Goal: Use online tool/utility: Utilize a website feature to perform a specific function

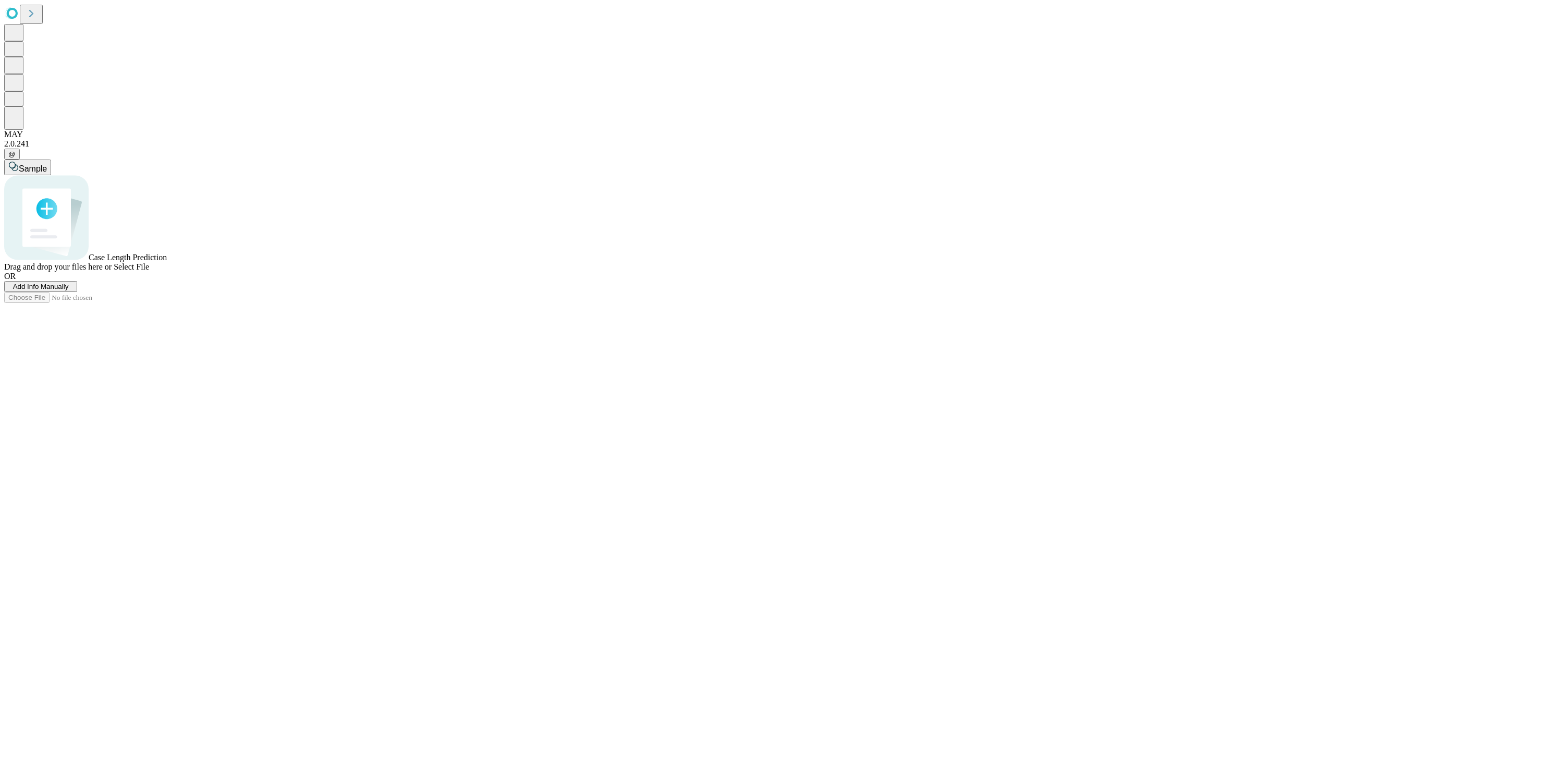
click at [69, 291] on span "Add Info Manually" at bounding box center [41, 286] width 56 height 8
click at [383, 194] on input "text" at bounding box center [774, 203] width 1539 height 20
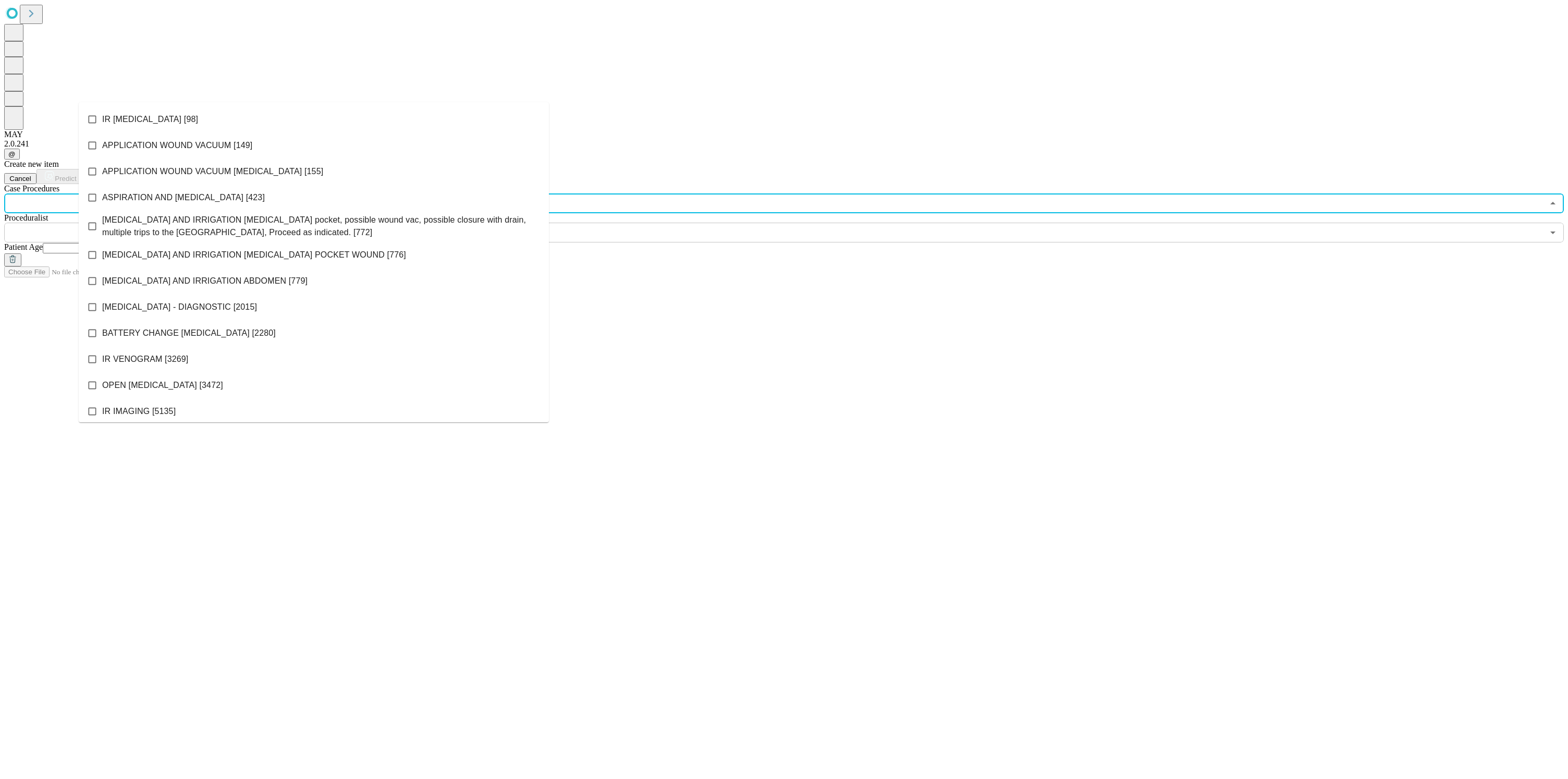
click at [97, 354] on icon at bounding box center [92, 359] width 10 height 10
click at [653, 223] on input "text" at bounding box center [774, 233] width 1539 height 20
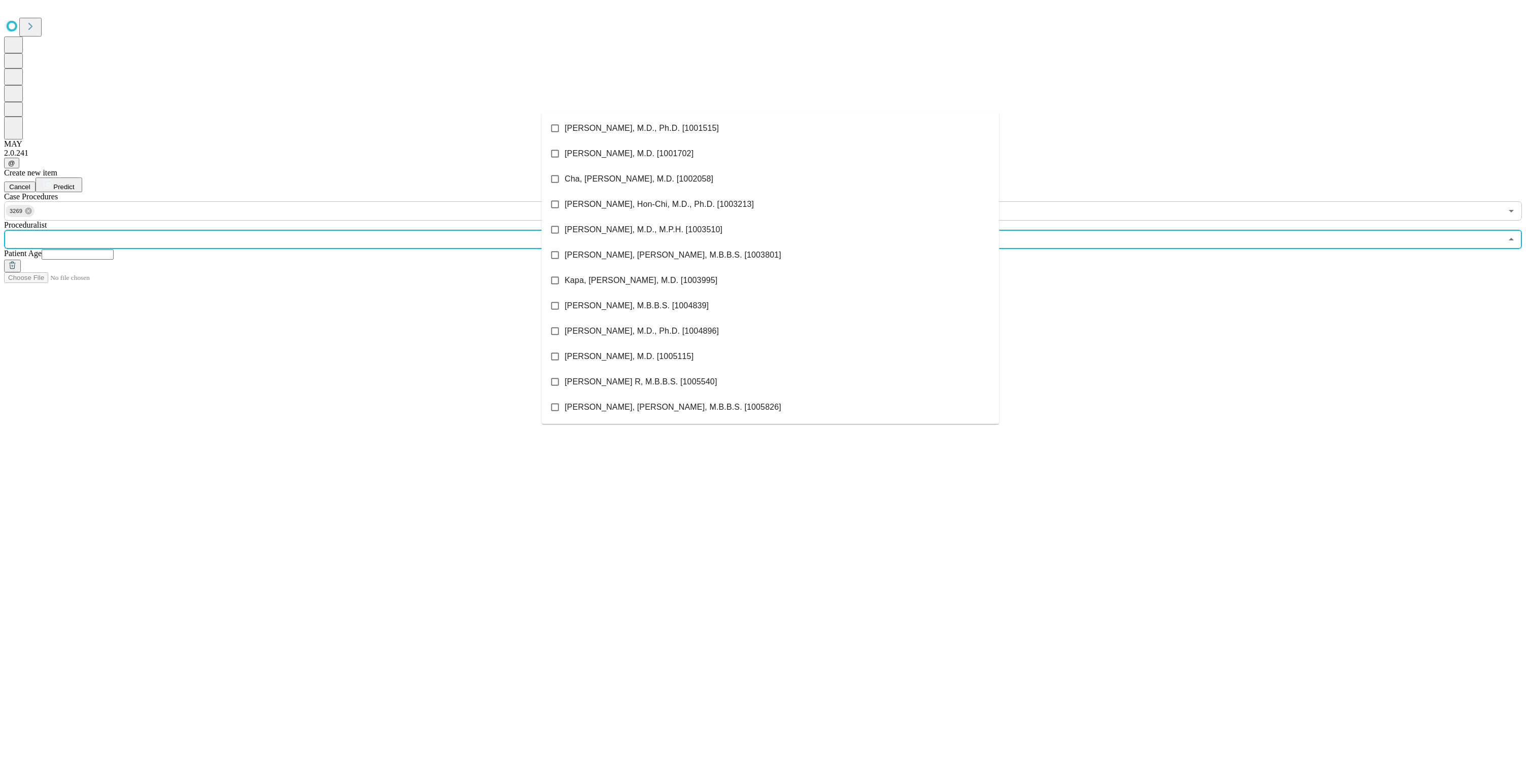
scroll to position [132, 0]
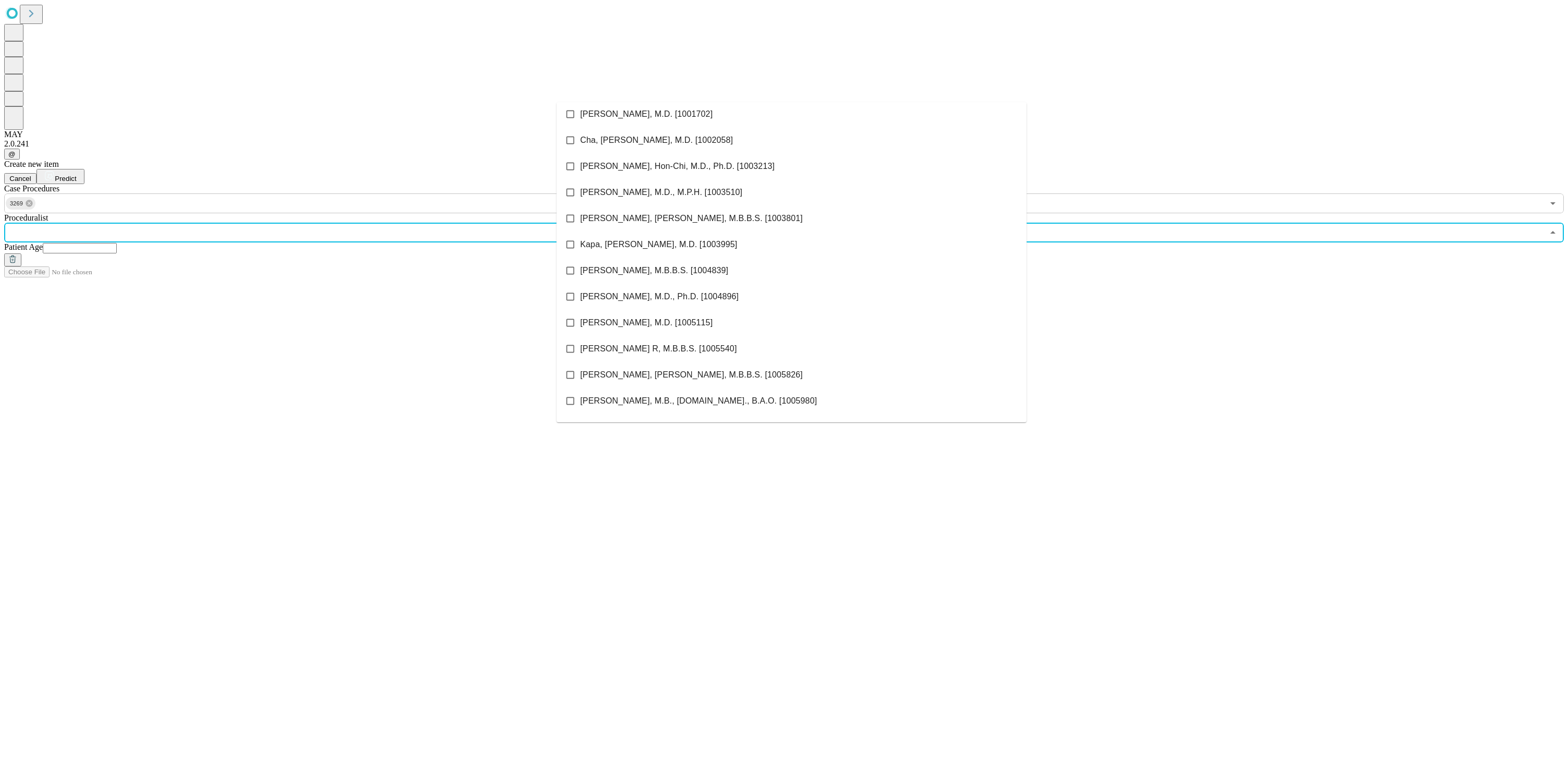
click at [635, 321] on span "[PERSON_NAME], M.D. [1005115]" at bounding box center [646, 323] width 133 height 13
drag, startPoint x: 1069, startPoint y: 175, endPoint x: 1074, endPoint y: 158, distance: 17.7
click at [1069, 175] on div "Create new item Cancel Predict Case Procedures 3269 ​ Proceduralist 1005115 ​ P…" at bounding box center [784, 213] width 1559 height 107
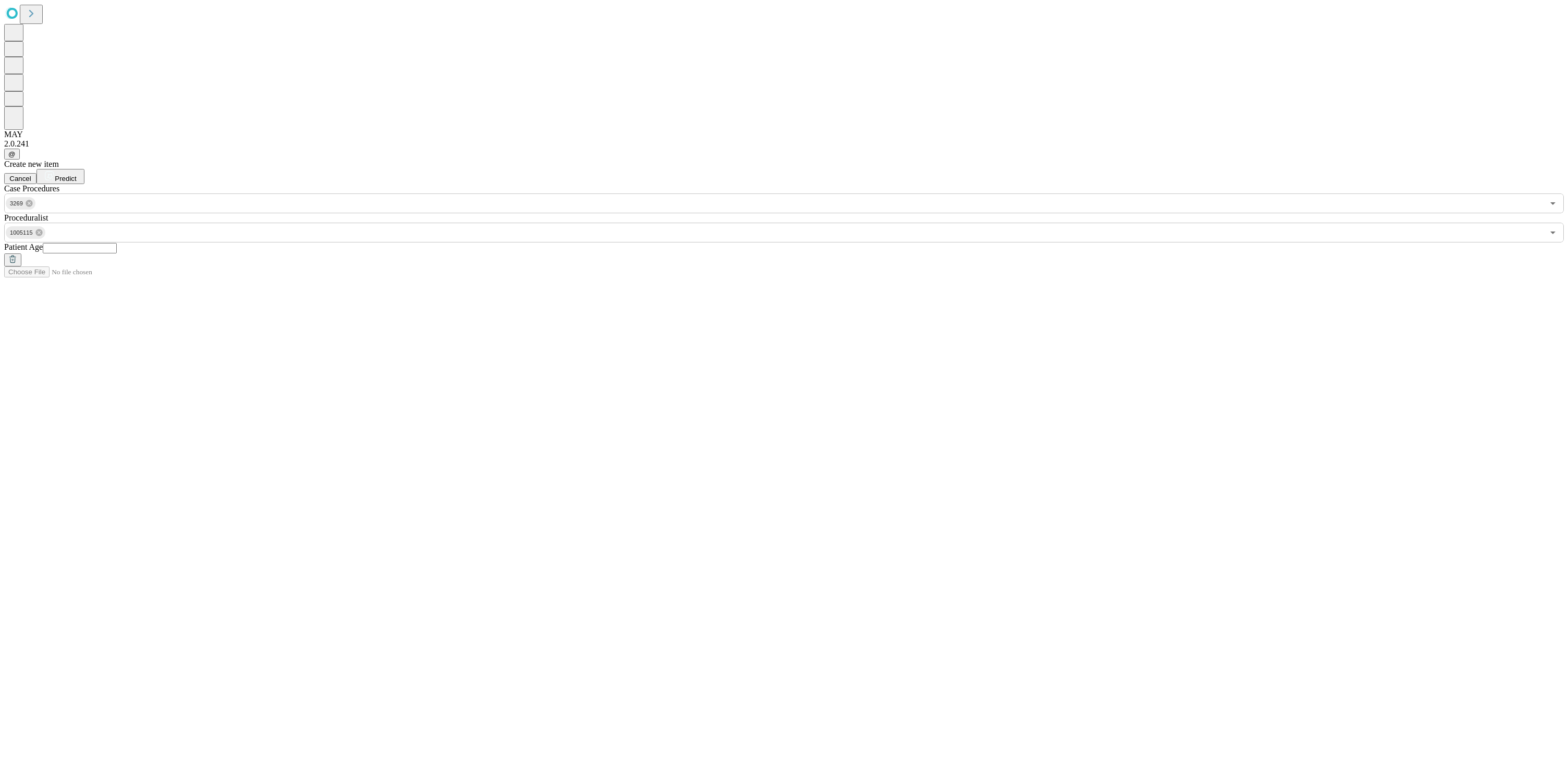
click at [117, 243] on input "text" at bounding box center [80, 248] width 74 height 10
type input "**"
click at [1069, 160] on div "Create new item Cancel Predict Case Procedures 3269 ​ Proceduralist 1005115 ​ P…" at bounding box center [784, 213] width 1559 height 107
click at [76, 175] on span "Predict" at bounding box center [65, 178] width 21 height 8
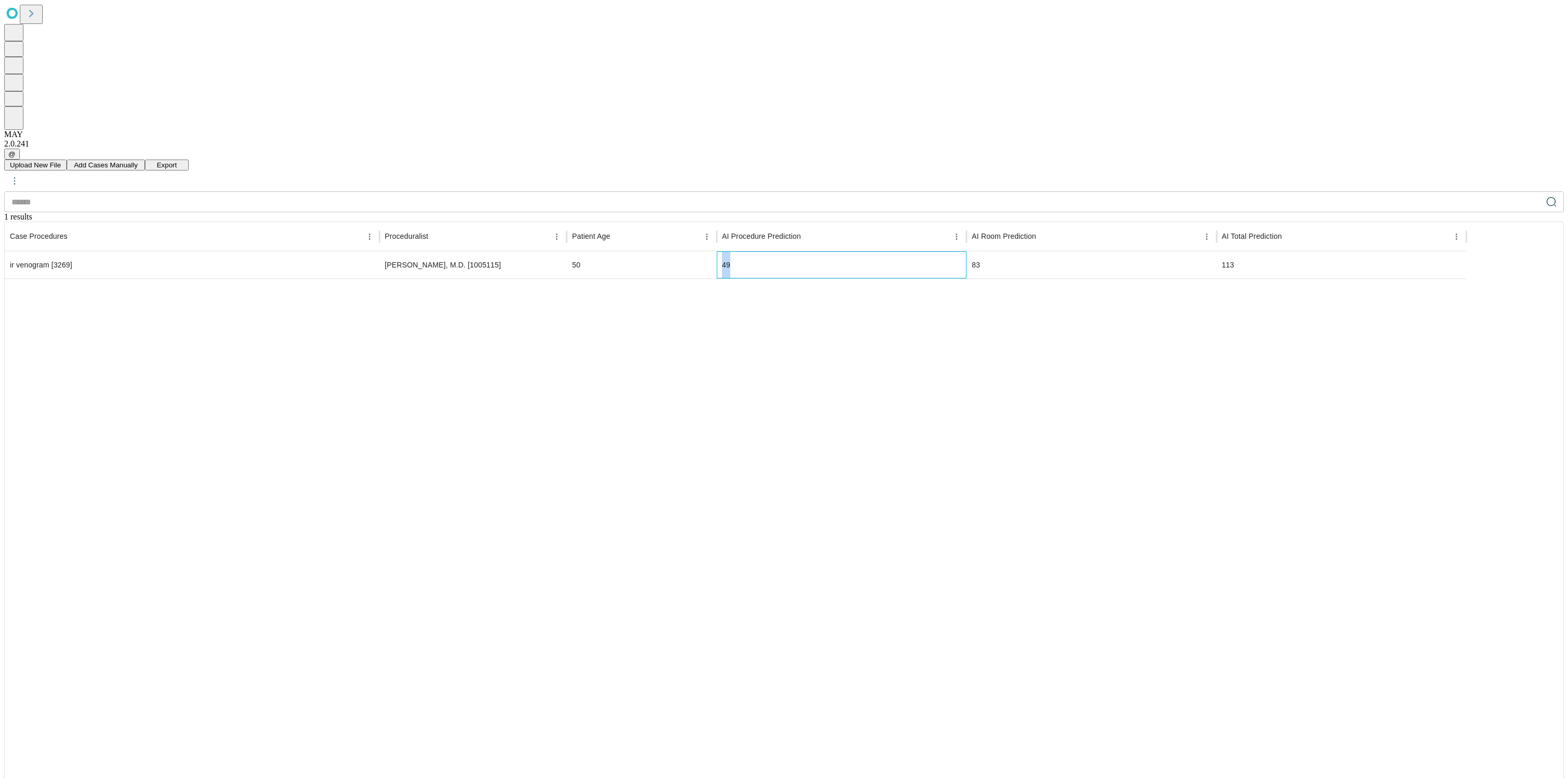
drag, startPoint x: 804, startPoint y: 143, endPoint x: 773, endPoint y: 144, distance: 31.0
click at [773, 252] on div "ir venogram [3269] [PERSON_NAME], M.D. [1005115] 50 49 83 113" at bounding box center [735, 265] width 1461 height 27
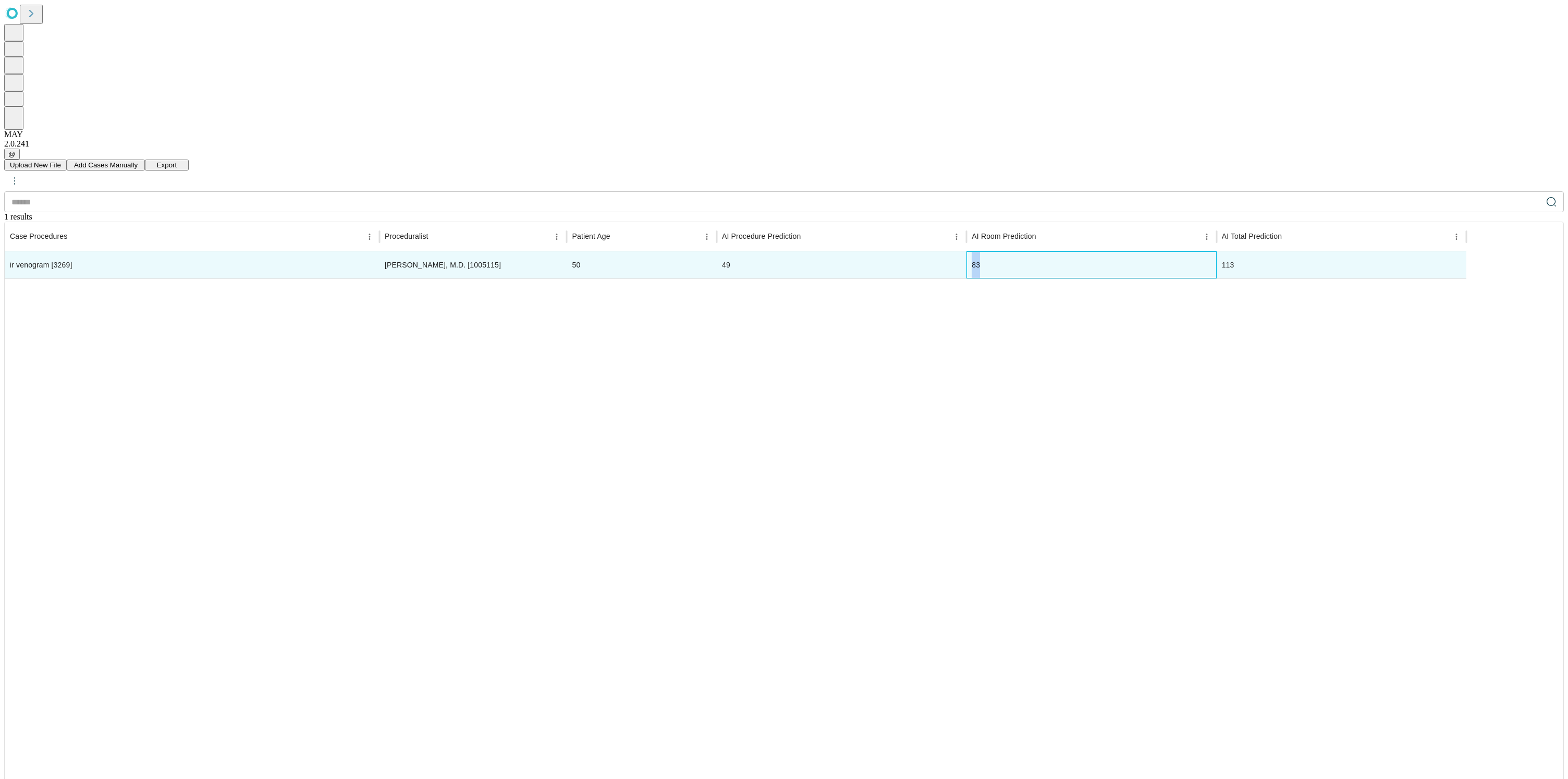
drag, startPoint x: 1062, startPoint y: 130, endPoint x: 1030, endPoint y: 138, distance: 33.0
click at [1030, 252] on div "ir venogram [3269] [PERSON_NAME], M.D. [1005115] 50 49 83 113" at bounding box center [735, 265] width 1461 height 27
drag, startPoint x: 1314, startPoint y: 132, endPoint x: 1283, endPoint y: 138, distance: 31.6
click at [1283, 252] on div "ir venogram [3269] [PERSON_NAME], M.D. [1005115] 50 49 83 113" at bounding box center [735, 265] width 1461 height 27
click at [1127, 278] on div at bounding box center [735, 563] width 1461 height 569
